Goal: Task Accomplishment & Management: Manage account settings

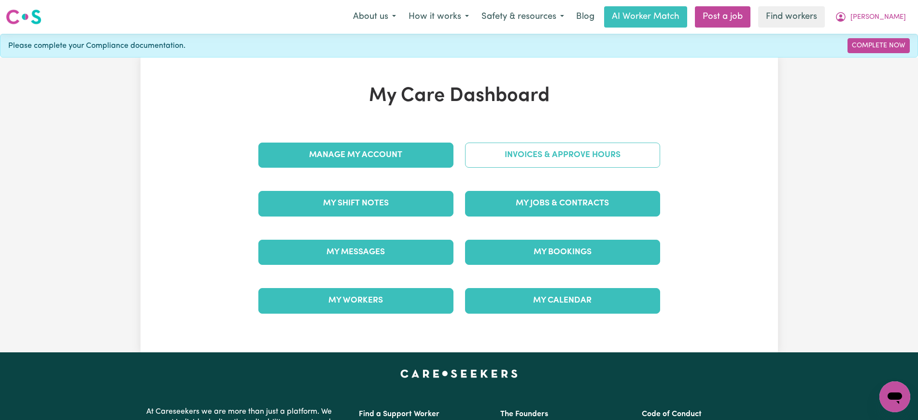
click at [489, 161] on link "Invoices & Approve Hours" at bounding box center [562, 154] width 195 height 25
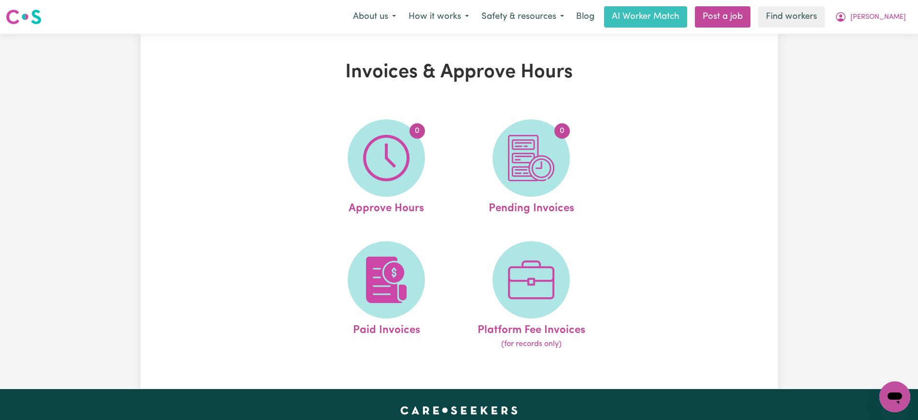
click at [392, 166] on img at bounding box center [386, 158] width 46 height 46
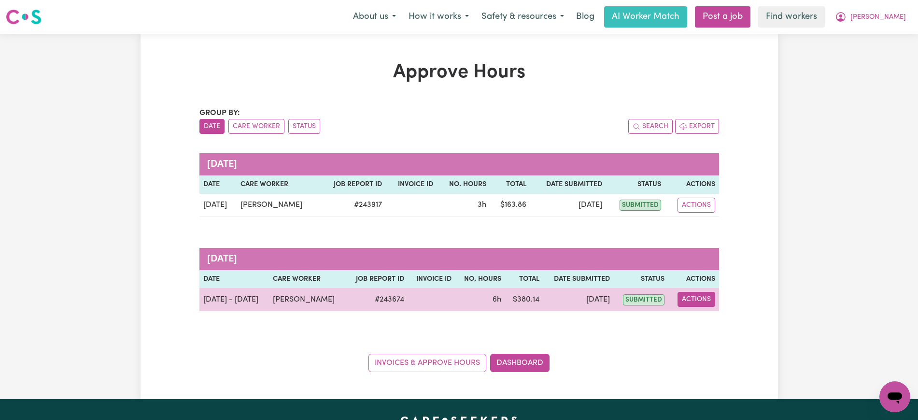
click at [694, 292] on button "Actions" at bounding box center [697, 299] width 38 height 15
click at [707, 317] on link "View Job Report" at bounding box center [720, 321] width 83 height 19
select select "pm"
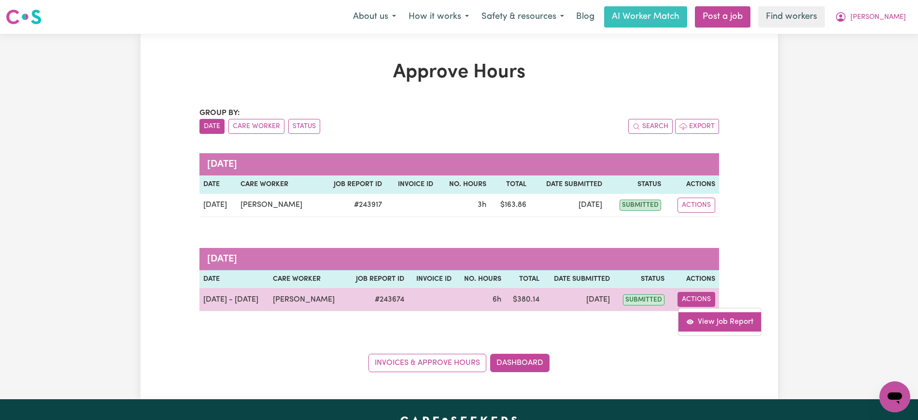
select select "pm"
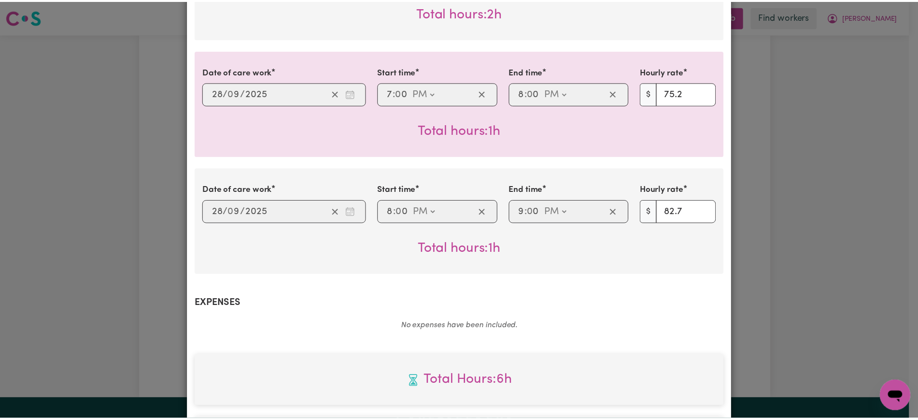
scroll to position [692, 0]
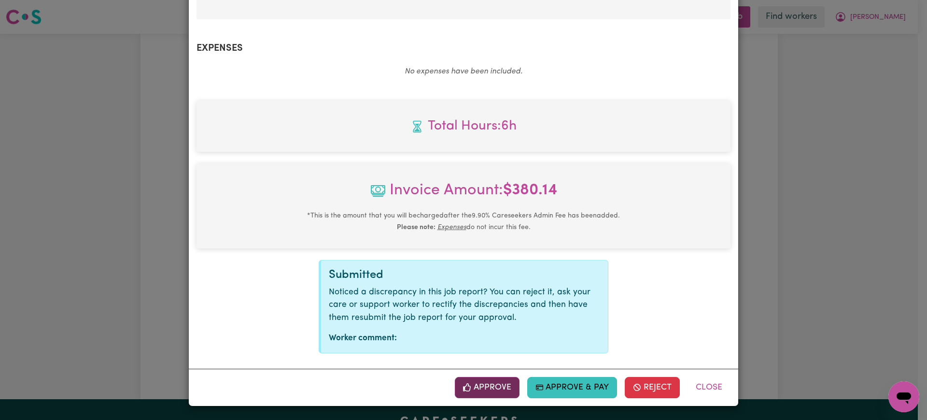
click at [475, 391] on button "Approve" at bounding box center [487, 387] width 65 height 21
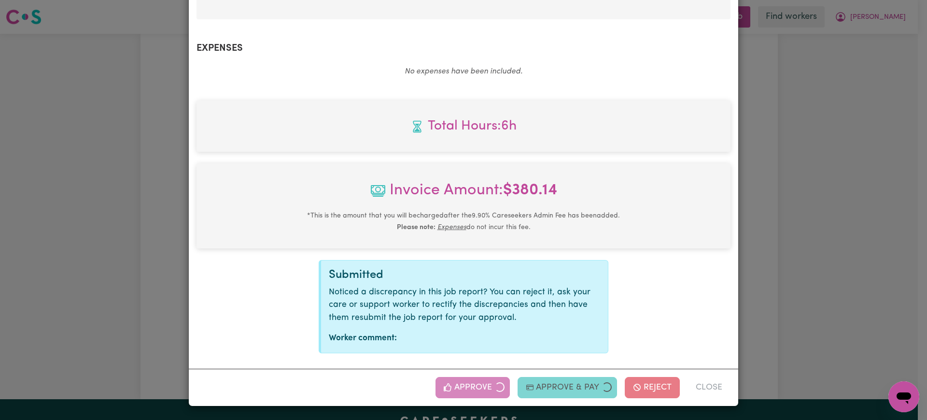
click at [866, 320] on div "Job Report # 243674 - [PERSON_NAME] Summary Job report # 243674 Client name: [P…" at bounding box center [463, 210] width 927 height 420
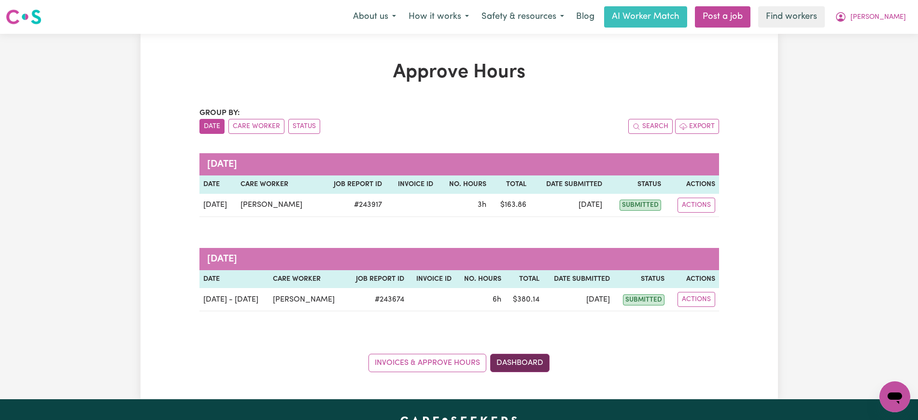
click at [498, 358] on link "Dashboard" at bounding box center [519, 363] width 59 height 18
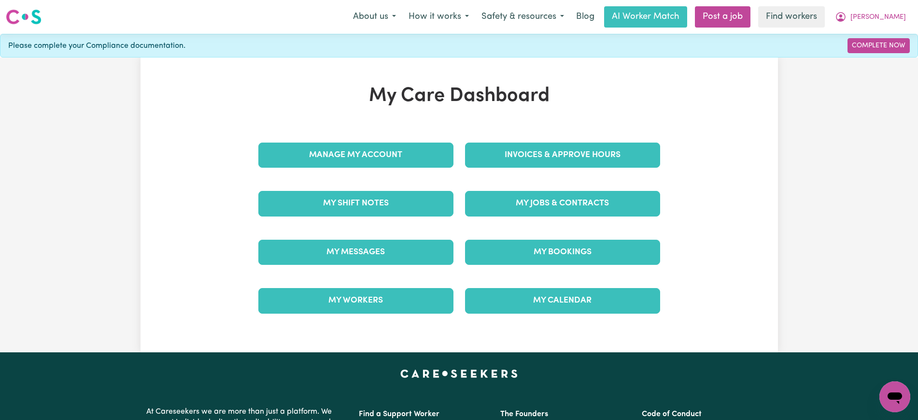
click at [514, 138] on div "Invoices & Approve Hours" at bounding box center [562, 155] width 207 height 48
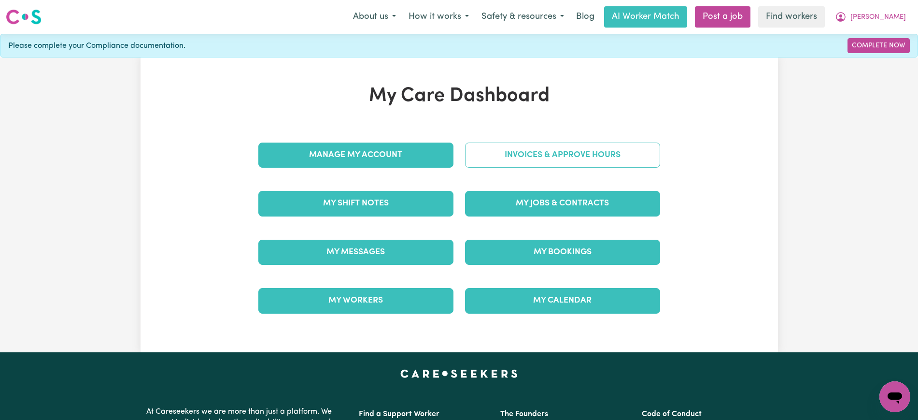
click at [530, 156] on link "Invoices & Approve Hours" at bounding box center [562, 154] width 195 height 25
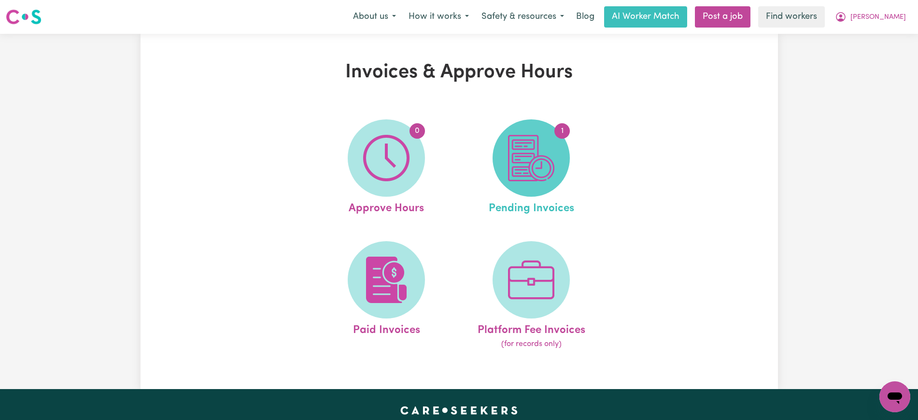
click at [544, 189] on span "1" at bounding box center [531, 157] width 77 height 77
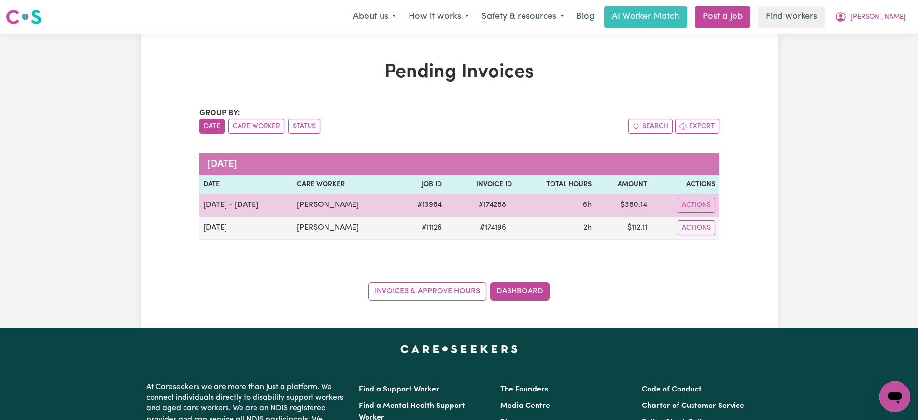
click at [490, 206] on span "# 174288" at bounding box center [492, 205] width 39 height 12
click at [484, 204] on span "# 174288" at bounding box center [492, 205] width 39 height 12
click at [484, 203] on span "# 174288" at bounding box center [492, 205] width 39 height 12
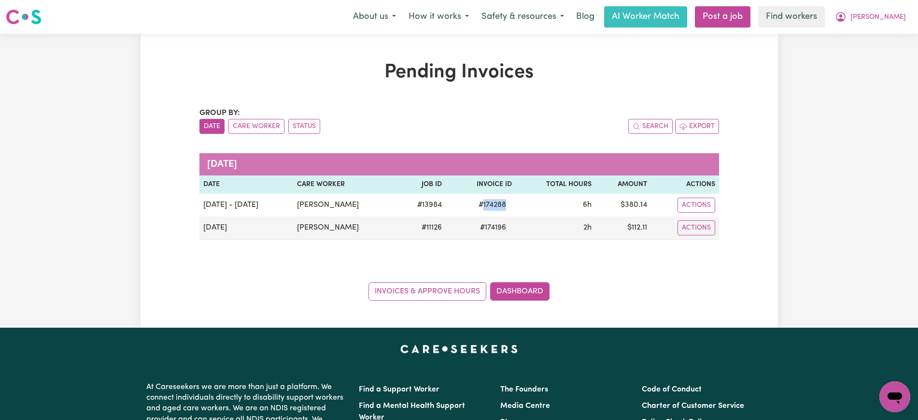
copy span "174288"
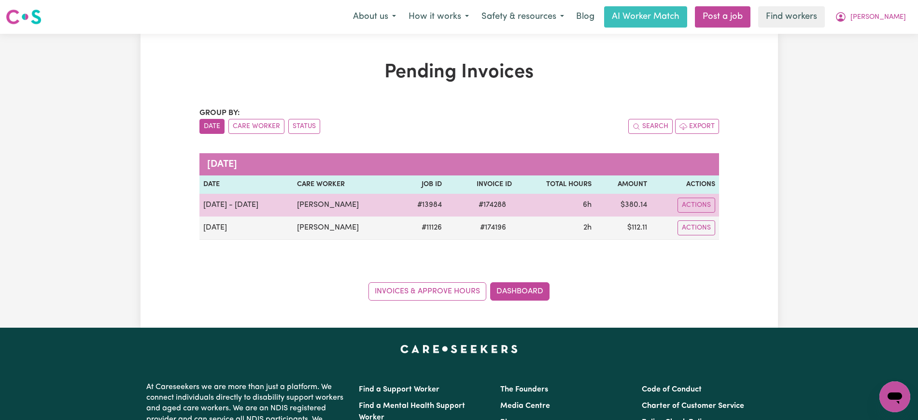
click at [638, 206] on td "$ 380.14" at bounding box center [624, 205] width 56 height 23
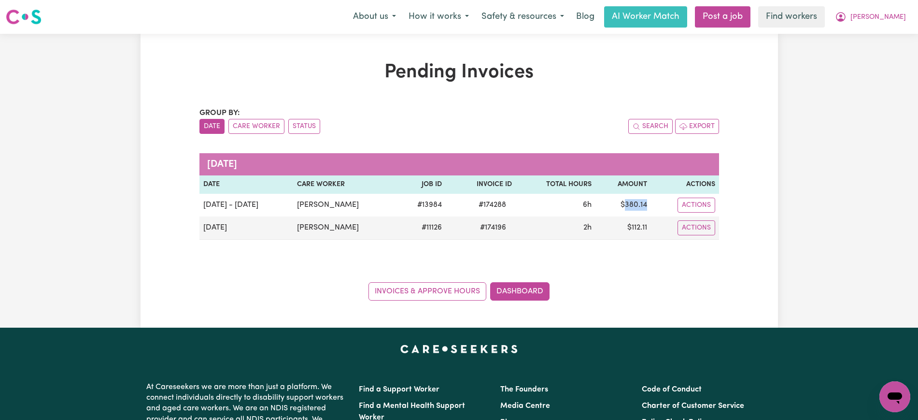
copy td "380.14"
click at [847, 20] on icon "My Account" at bounding box center [841, 17] width 12 height 12
click at [864, 55] on link "Logout" at bounding box center [874, 55] width 76 height 18
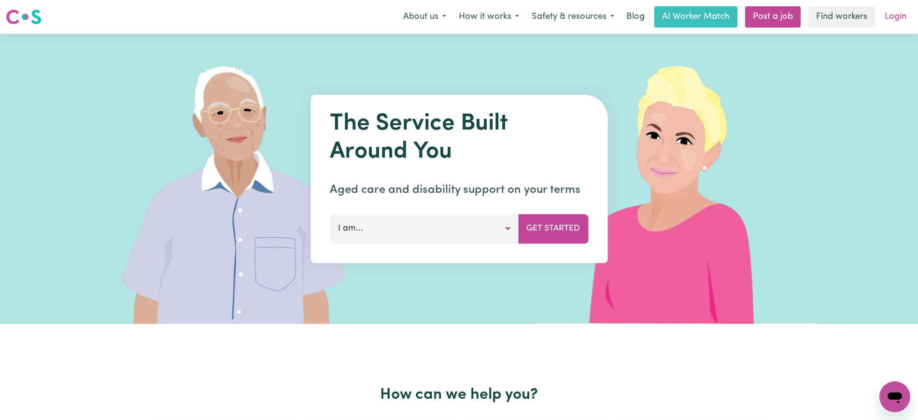
click at [889, 20] on link "Login" at bounding box center [895, 16] width 33 height 21
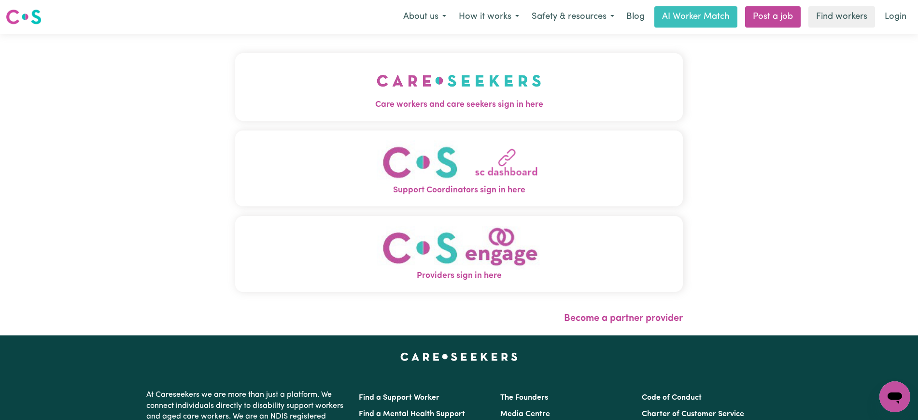
click at [490, 100] on span "Care workers and care seekers sign in here" at bounding box center [459, 105] width 448 height 13
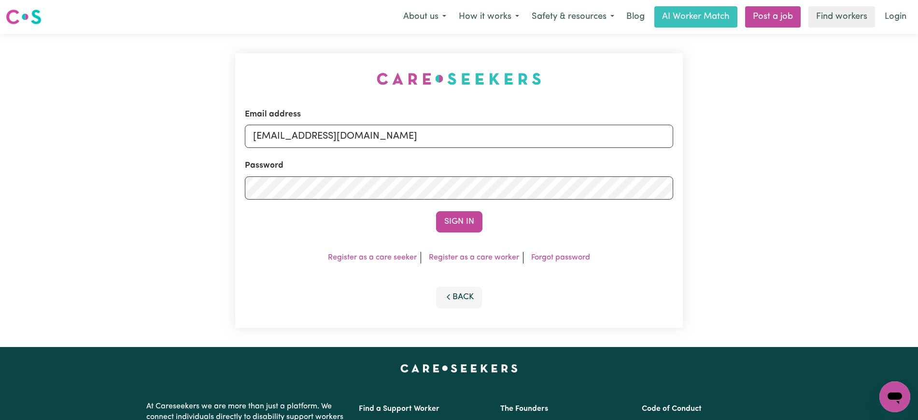
click at [277, 76] on div "Email address [EMAIL_ADDRESS][DOMAIN_NAME] Password Sign In Register as a care …" at bounding box center [458, 190] width 459 height 313
drag, startPoint x: 302, startPoint y: 139, endPoint x: 778, endPoint y: 147, distance: 475.8
click at [778, 147] on div "Email address [EMAIL_ADDRESS][DOMAIN_NAME] Password Sign In Register as a care …" at bounding box center [459, 190] width 918 height 313
type input "[EMAIL_ADDRESS][DOMAIN_NAME]"
click at [436, 211] on button "Sign In" at bounding box center [459, 221] width 46 height 21
